Goal: Task Accomplishment & Management: Manage account settings

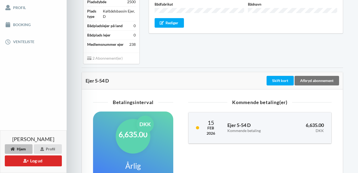
scroll to position [109, 0]
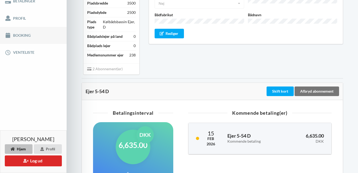
click at [35, 36] on link "Booking" at bounding box center [33, 35] width 67 height 17
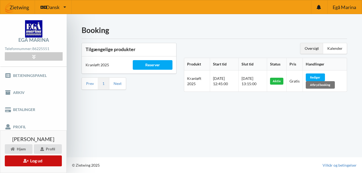
click at [28, 162] on button "Log ud" at bounding box center [33, 161] width 57 height 11
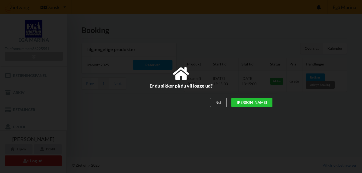
click at [265, 103] on div "[PERSON_NAME]" at bounding box center [252, 103] width 41 height 10
